Goal: Navigation & Orientation: Find specific page/section

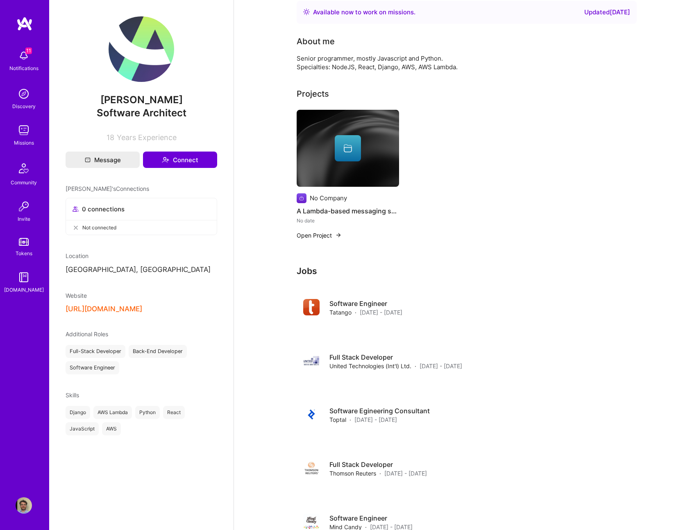
scroll to position [7, 0]
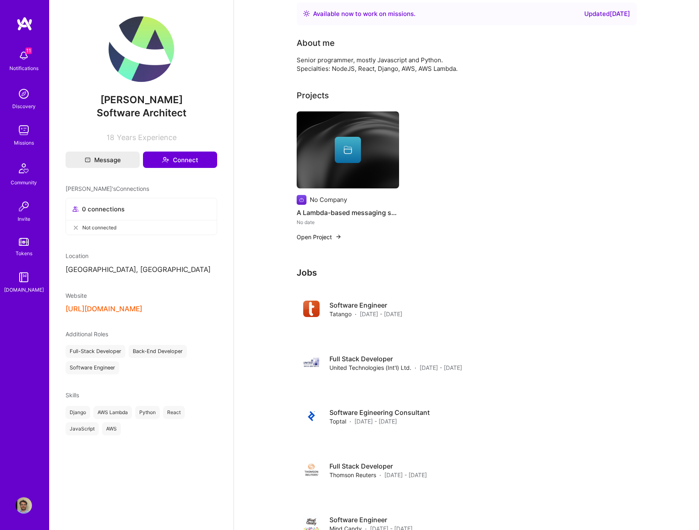
click at [25, 53] on span "11" at bounding box center [28, 51] width 7 height 7
click at [20, 24] on img at bounding box center [24, 23] width 16 height 15
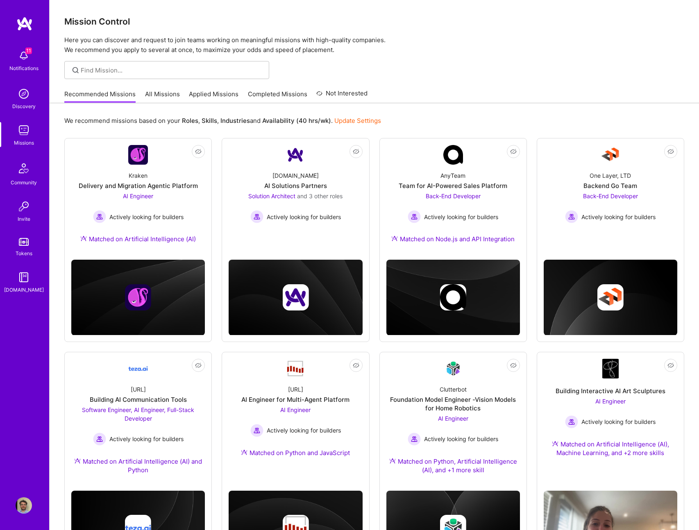
click at [32, 94] on link "Discovery" at bounding box center [23, 98] width 51 height 25
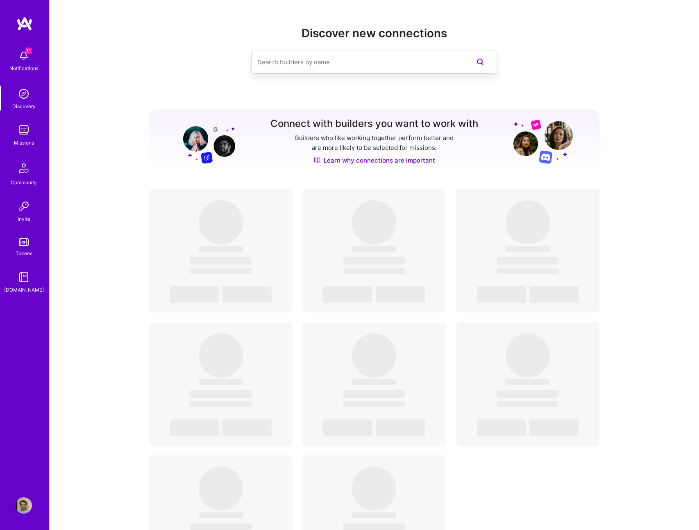
scroll to position [1, 0]
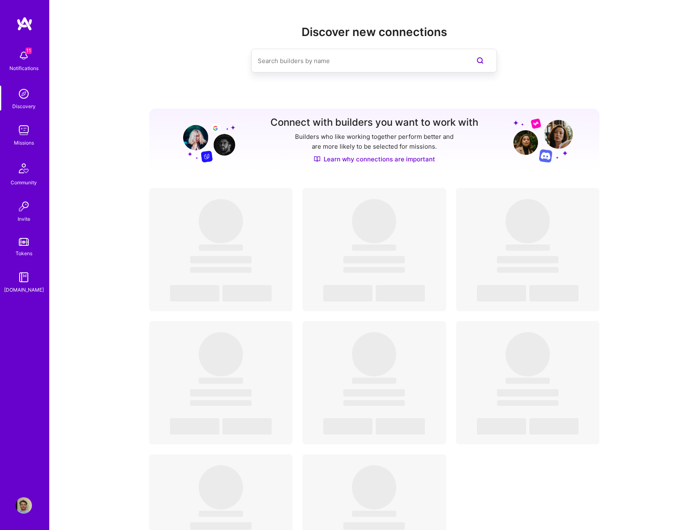
click at [25, 145] on div "Missions" at bounding box center [24, 142] width 20 height 9
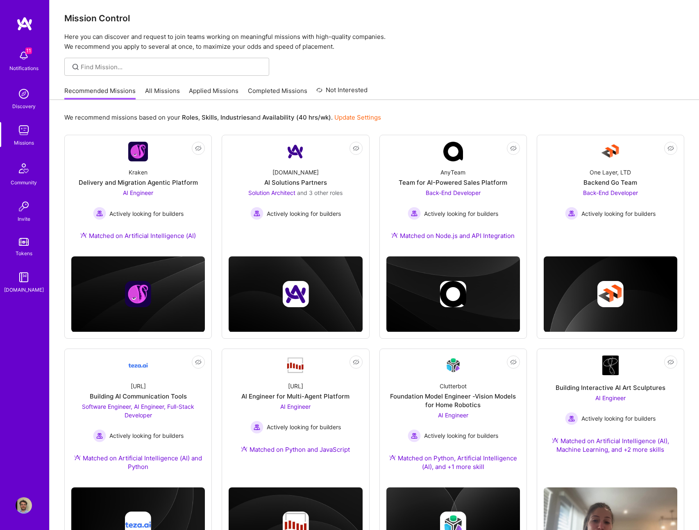
scroll to position [4, 0]
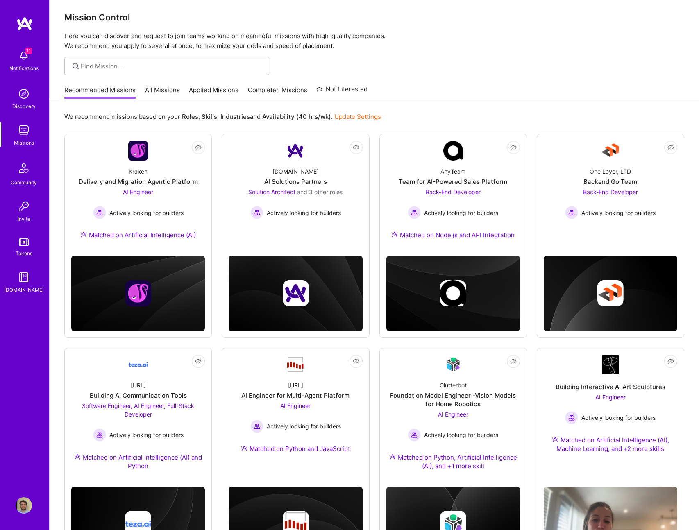
click at [26, 186] on div "Community" at bounding box center [24, 182] width 26 height 9
